Goal: Information Seeking & Learning: Learn about a topic

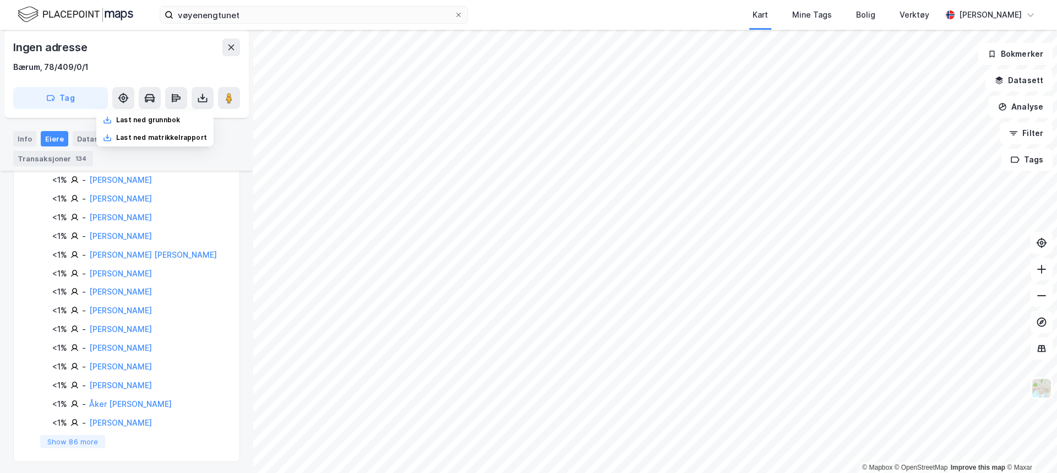
scroll to position [1076, 0]
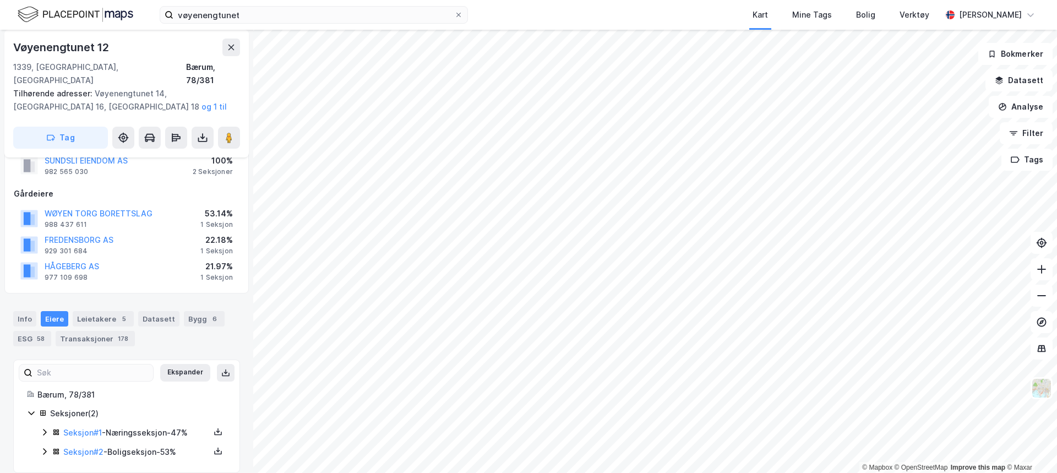
scroll to position [116, 0]
click at [187, 311] on div "Bygg 6" at bounding box center [204, 318] width 41 height 15
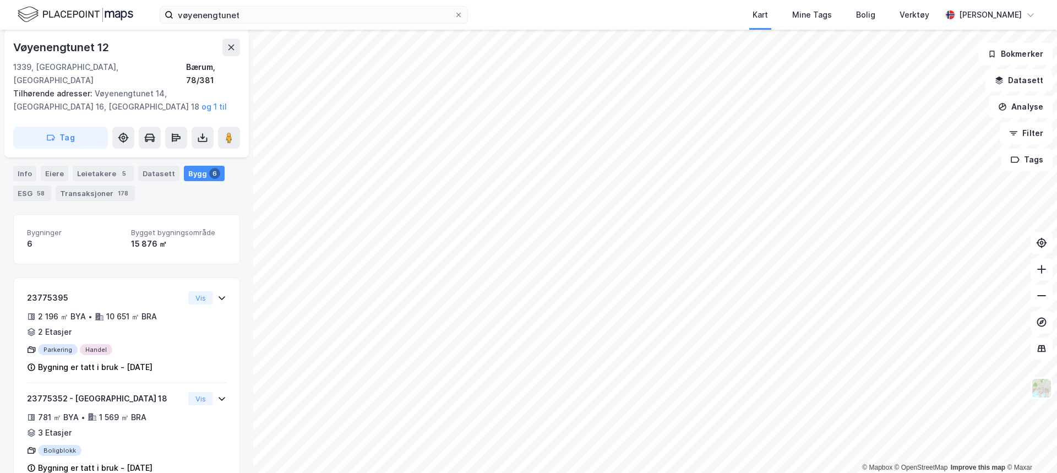
scroll to position [281, 0]
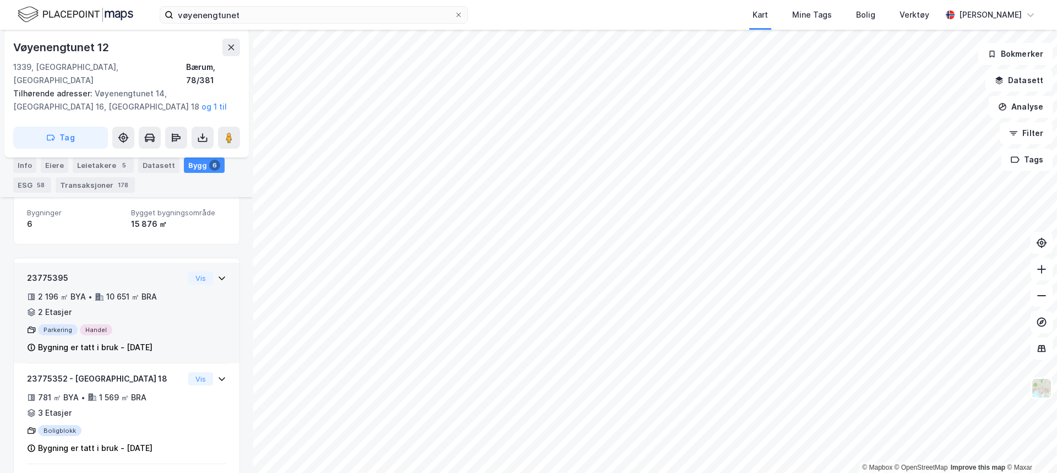
click at [141, 293] on div "2 196 ㎡ BYA • 10 651 ㎡ BRA • 2 Etasjer" at bounding box center [105, 304] width 157 height 29
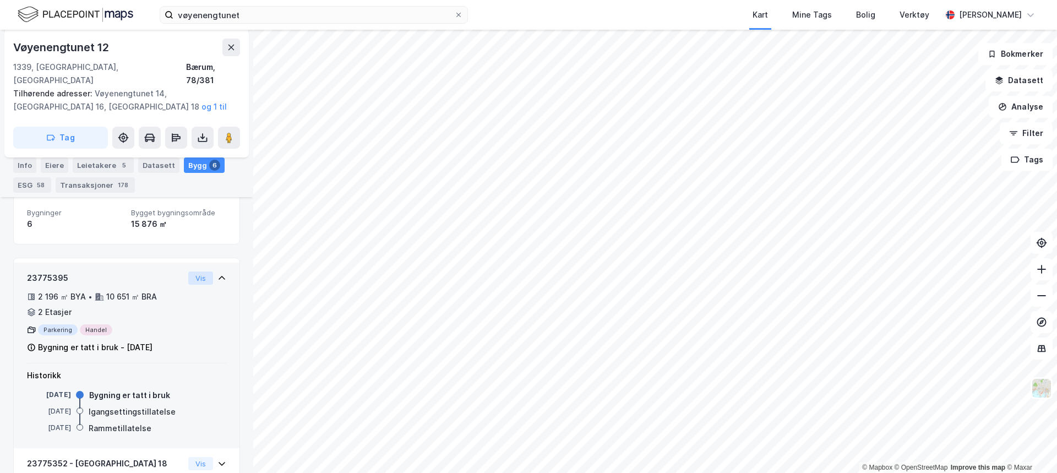
click at [188, 271] on button "Vis" at bounding box center [200, 277] width 25 height 13
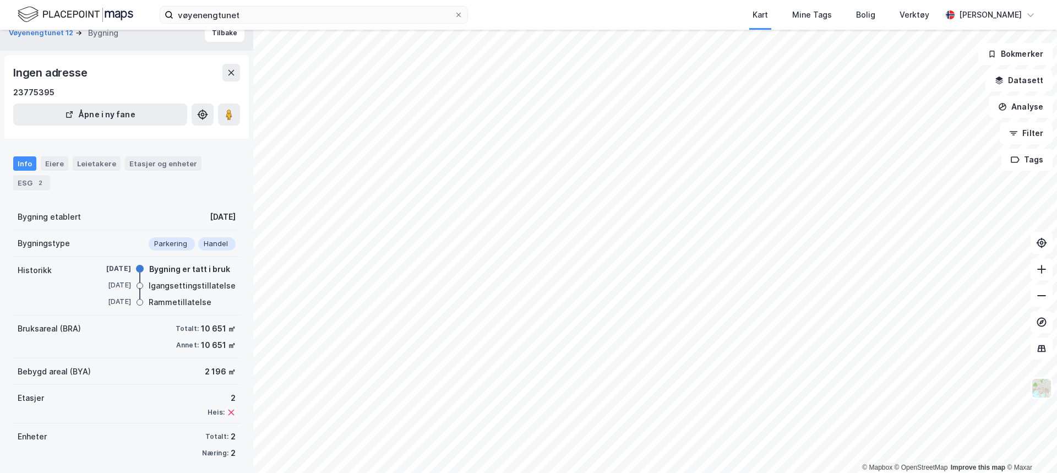
scroll to position [21, 0]
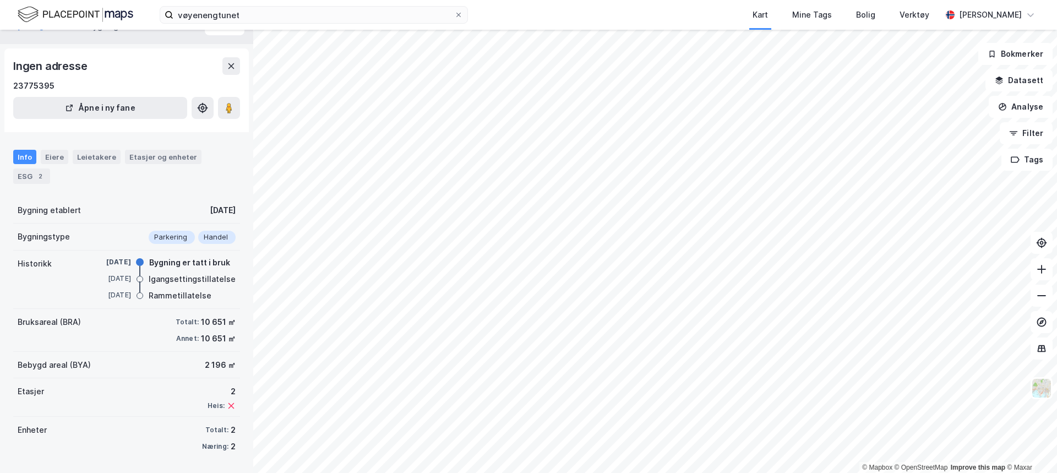
click at [154, 282] on div "Igangsettingstillatelse" at bounding box center [192, 279] width 87 height 13
click at [138, 279] on div at bounding box center [140, 279] width 7 height 7
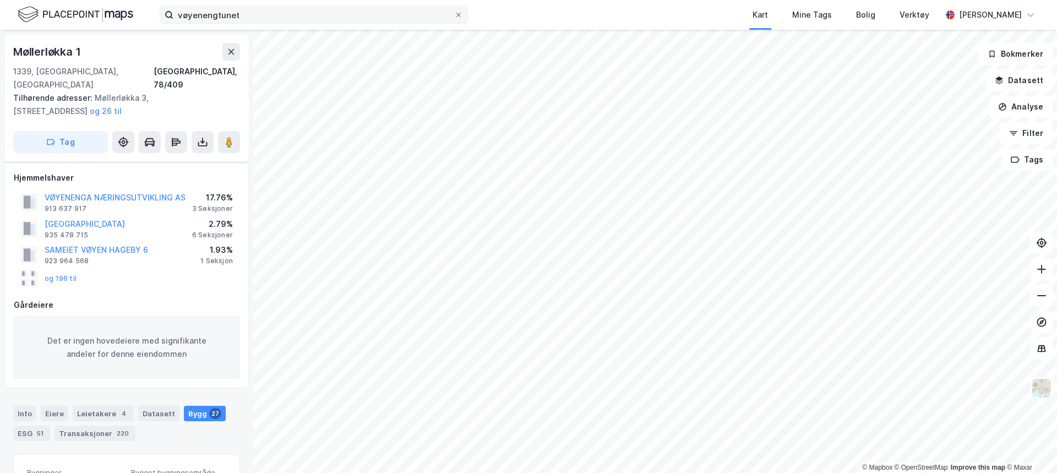
scroll to position [21, 0]
